Goal: Information Seeking & Learning: Learn about a topic

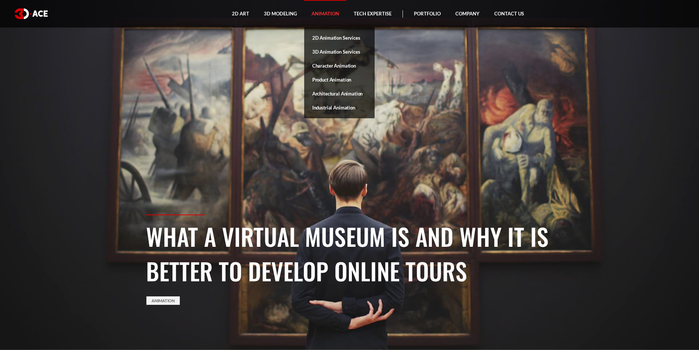
click at [321, 15] on link "Animation" at bounding box center [325, 14] width 42 height 28
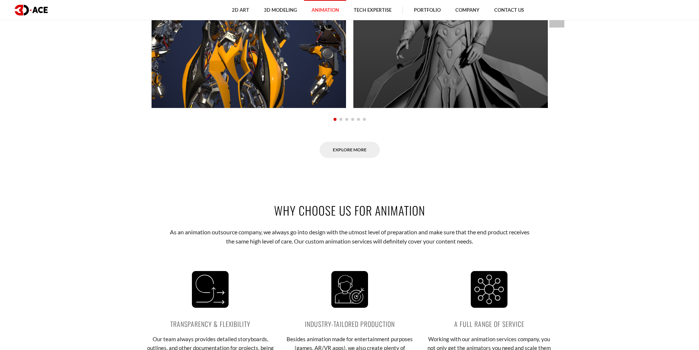
scroll to position [807, 0]
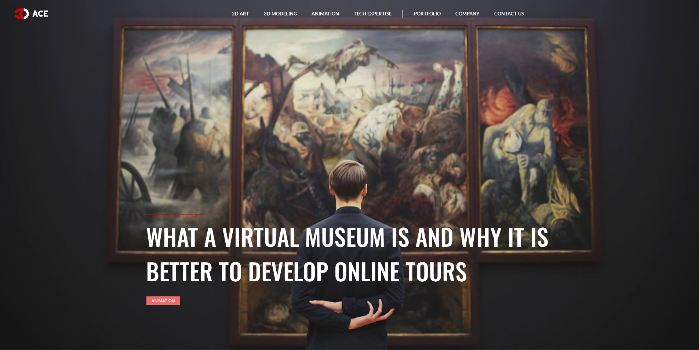
click at [161, 301] on link "Animation" at bounding box center [162, 300] width 33 height 8
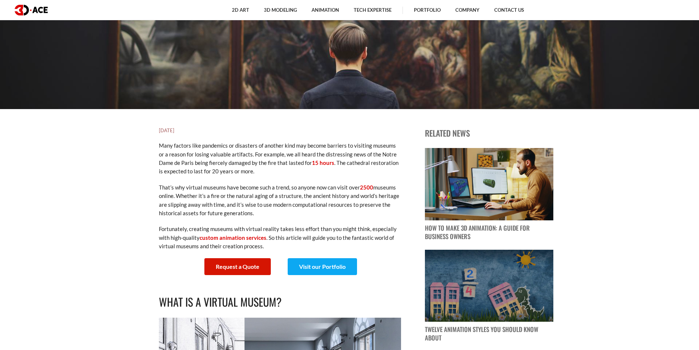
scroll to position [367, 0]
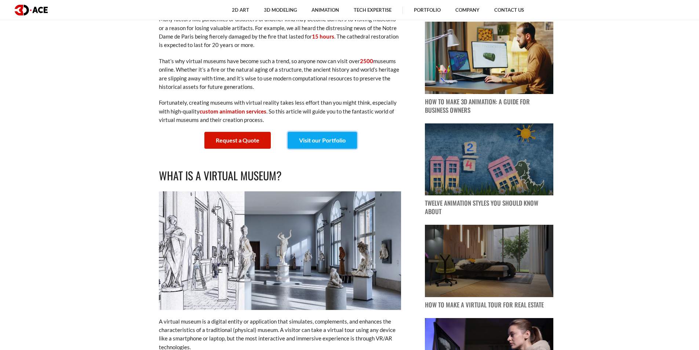
click at [329, 141] on link "Visit our Portfolio" at bounding box center [322, 140] width 69 height 17
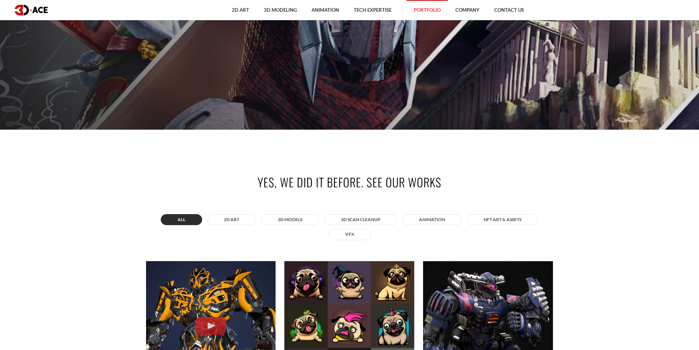
scroll to position [257, 0]
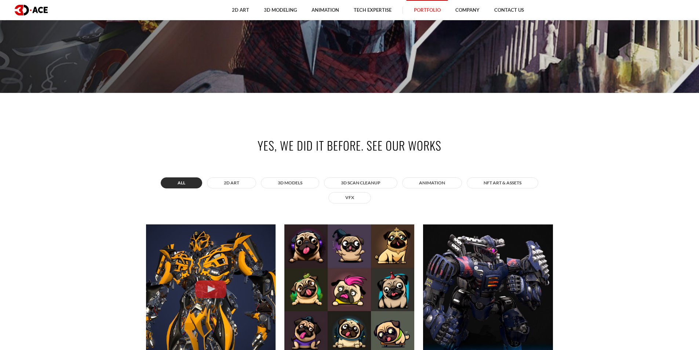
click at [183, 183] on button "All" at bounding box center [181, 182] width 41 height 11
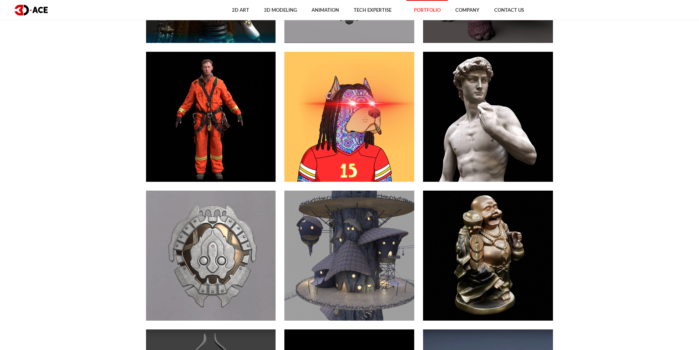
scroll to position [991, 0]
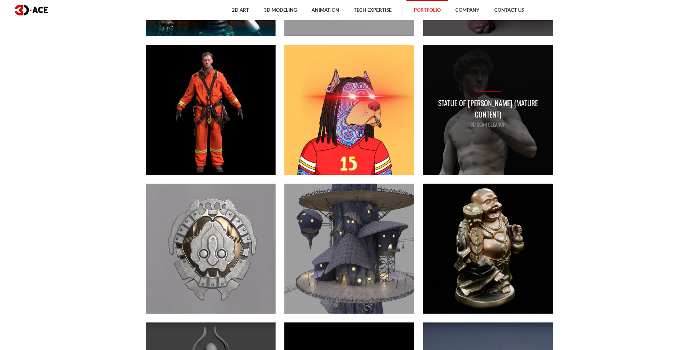
click at [481, 110] on p "Statue Of David (Mature Content)" at bounding box center [487, 108] width 115 height 23
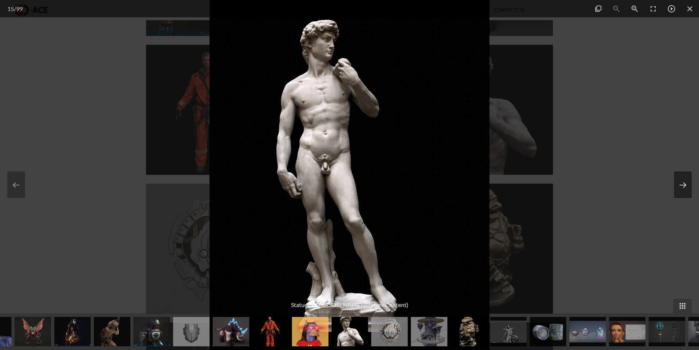
click at [684, 185] on button at bounding box center [683, 184] width 18 height 26
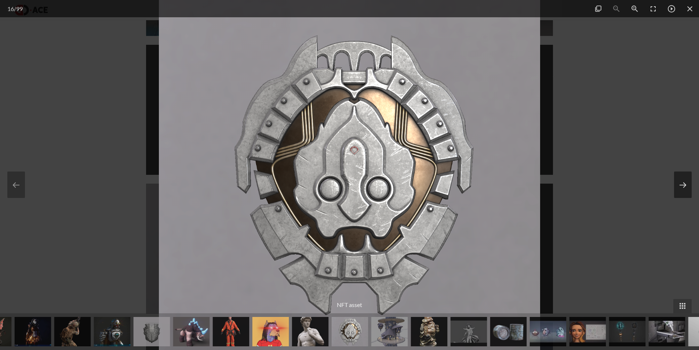
click at [684, 185] on button at bounding box center [683, 184] width 18 height 26
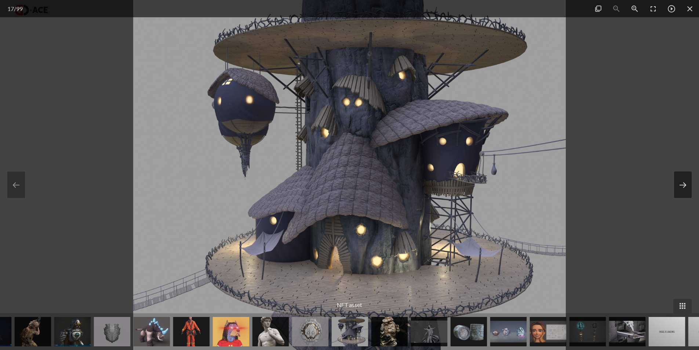
click at [684, 185] on button at bounding box center [683, 184] width 18 height 26
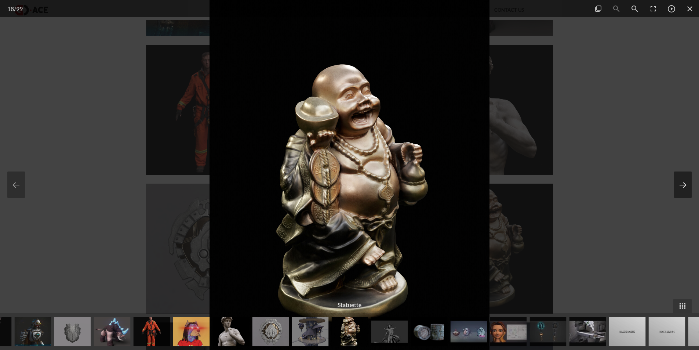
click at [684, 185] on button at bounding box center [683, 184] width 18 height 26
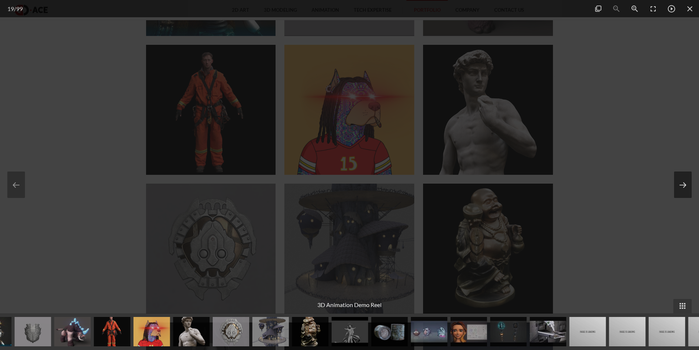
click at [686, 184] on button at bounding box center [683, 184] width 18 height 26
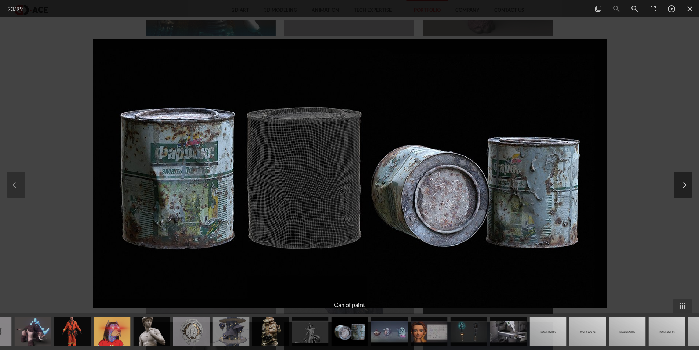
click at [686, 184] on button at bounding box center [683, 184] width 18 height 26
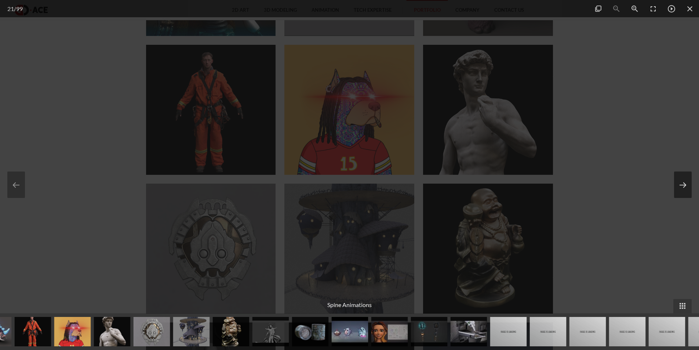
click at [686, 184] on button at bounding box center [683, 184] width 18 height 26
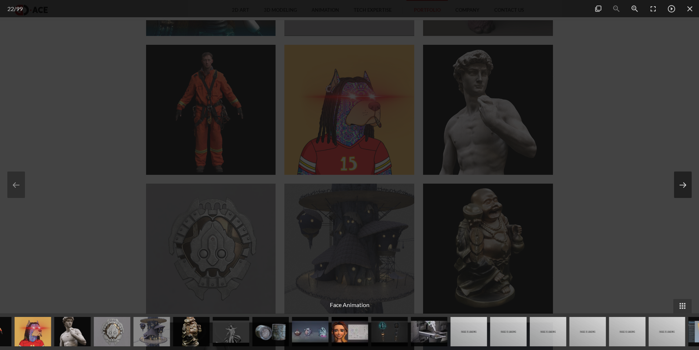
click at [686, 184] on button at bounding box center [683, 184] width 18 height 26
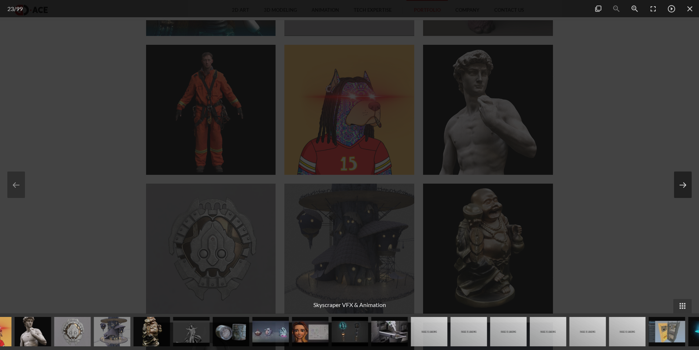
click at [686, 184] on button at bounding box center [683, 184] width 18 height 26
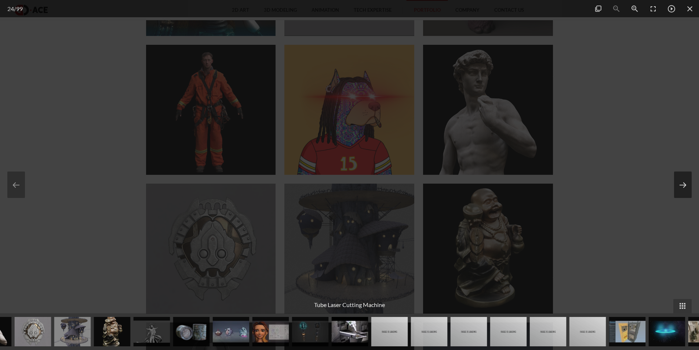
click at [686, 184] on button at bounding box center [683, 184] width 18 height 26
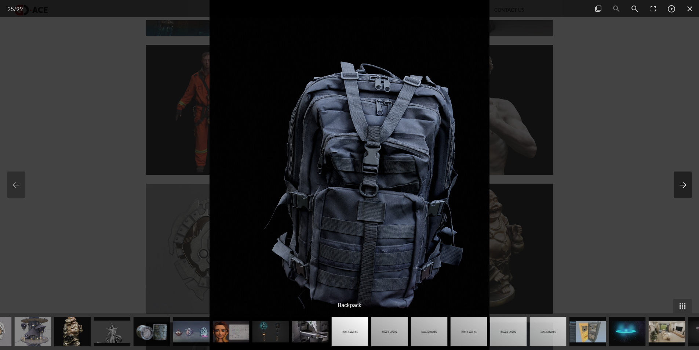
click at [686, 184] on button at bounding box center [683, 184] width 18 height 26
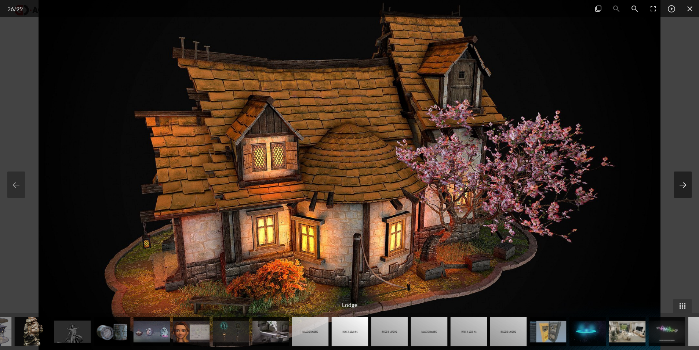
click at [686, 184] on button at bounding box center [683, 184] width 18 height 26
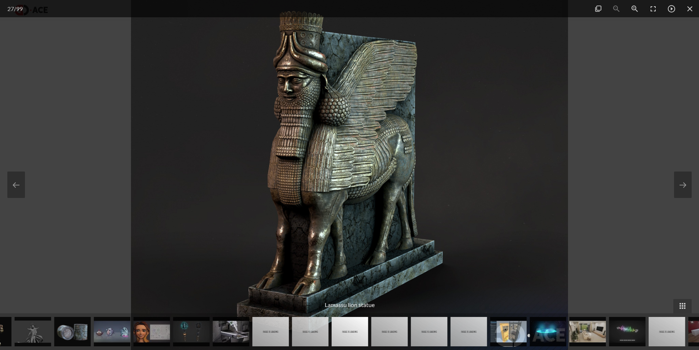
click at [331, 135] on img at bounding box center [349, 175] width 437 height 350
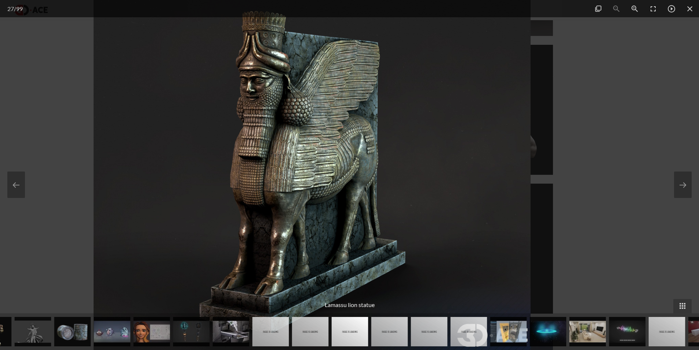
drag, startPoint x: 331, startPoint y: 135, endPoint x: 293, endPoint y: 121, distance: 39.9
click at [293, 121] on img at bounding box center [312, 175] width 437 height 350
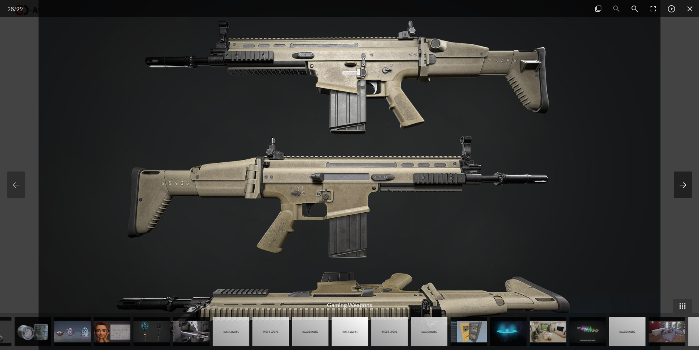
click at [684, 189] on button at bounding box center [683, 184] width 18 height 26
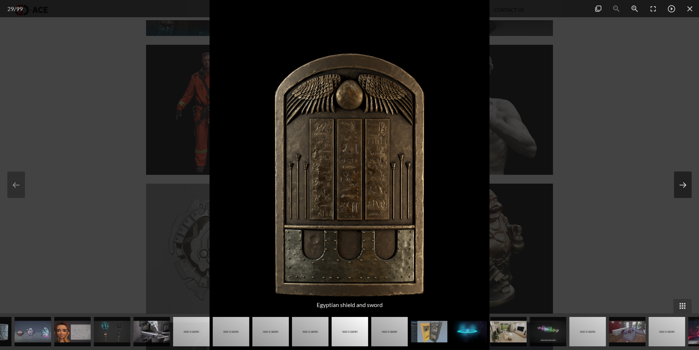
click at [684, 189] on button at bounding box center [683, 184] width 18 height 26
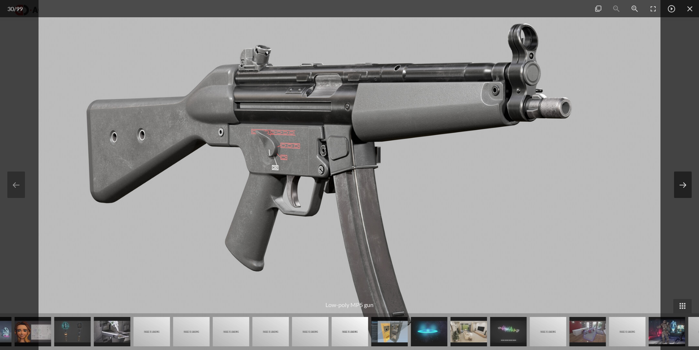
click at [684, 188] on button at bounding box center [683, 184] width 18 height 26
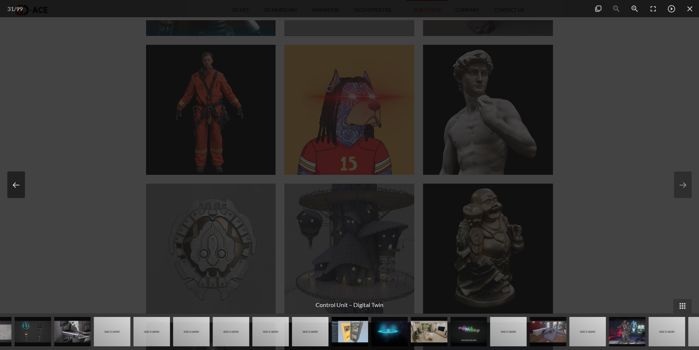
click at [8, 180] on button at bounding box center [16, 184] width 18 height 26
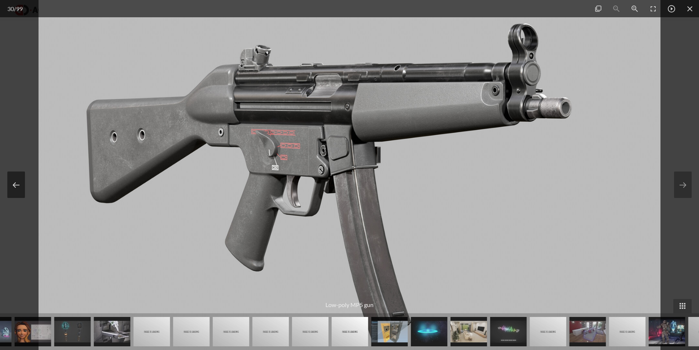
click at [8, 180] on button at bounding box center [16, 184] width 18 height 26
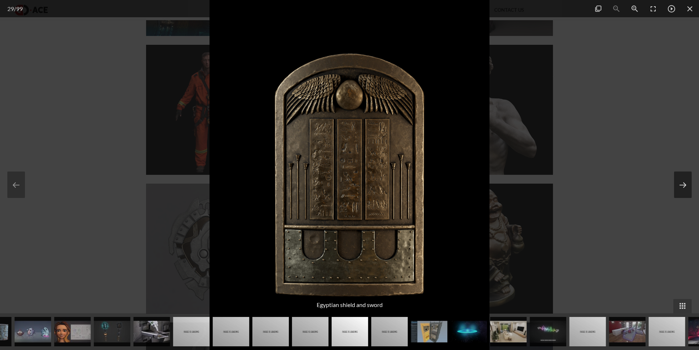
click at [683, 183] on button at bounding box center [683, 184] width 18 height 26
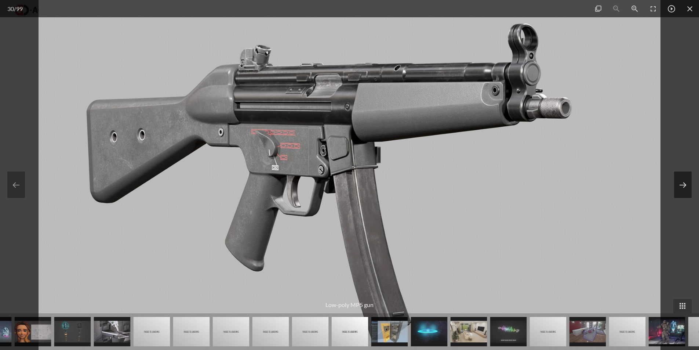
click at [683, 183] on button at bounding box center [683, 184] width 18 height 26
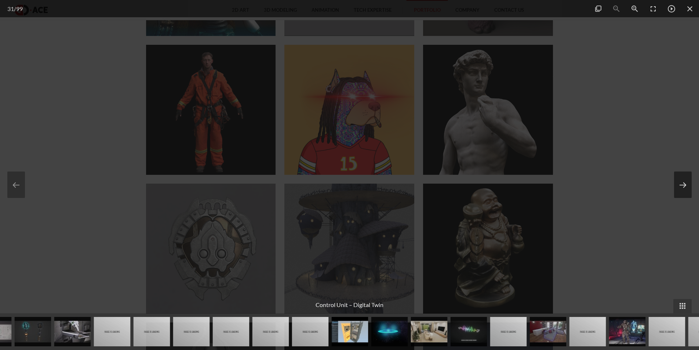
click at [683, 183] on button at bounding box center [683, 184] width 18 height 26
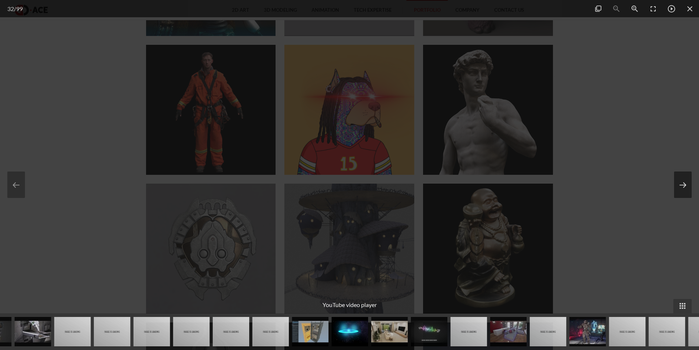
click at [683, 186] on button at bounding box center [683, 184] width 18 height 26
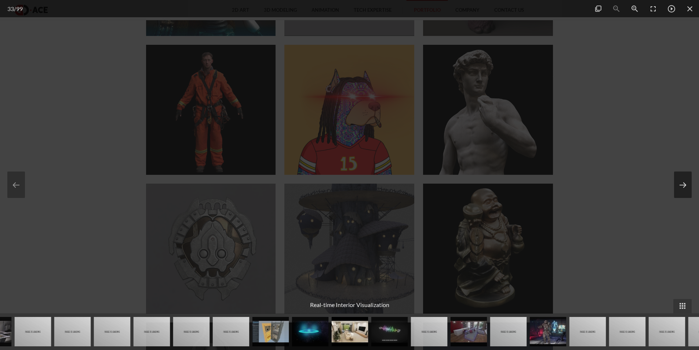
click at [683, 186] on button at bounding box center [683, 184] width 18 height 26
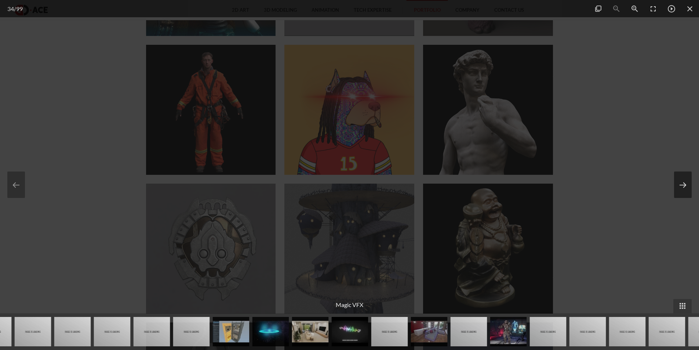
click at [683, 186] on button at bounding box center [683, 184] width 18 height 26
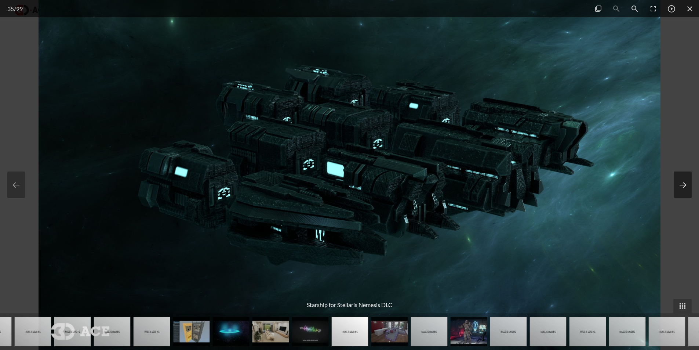
click at [683, 186] on button at bounding box center [683, 184] width 18 height 26
